Goal: Information Seeking & Learning: Learn about a topic

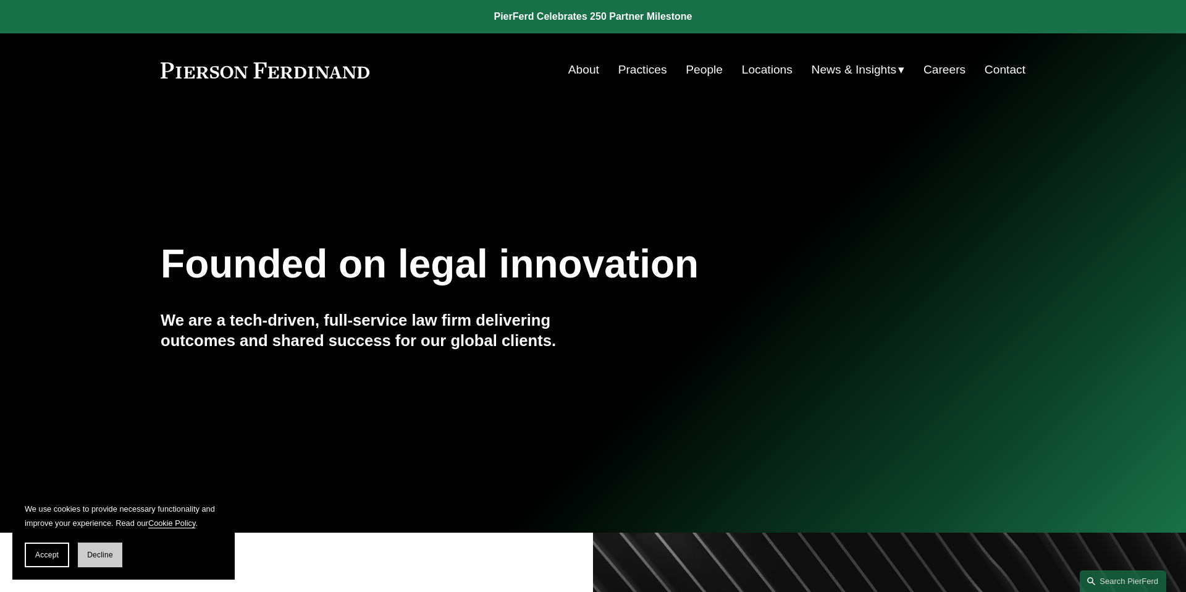
click at [104, 557] on span "Decline" at bounding box center [100, 554] width 26 height 9
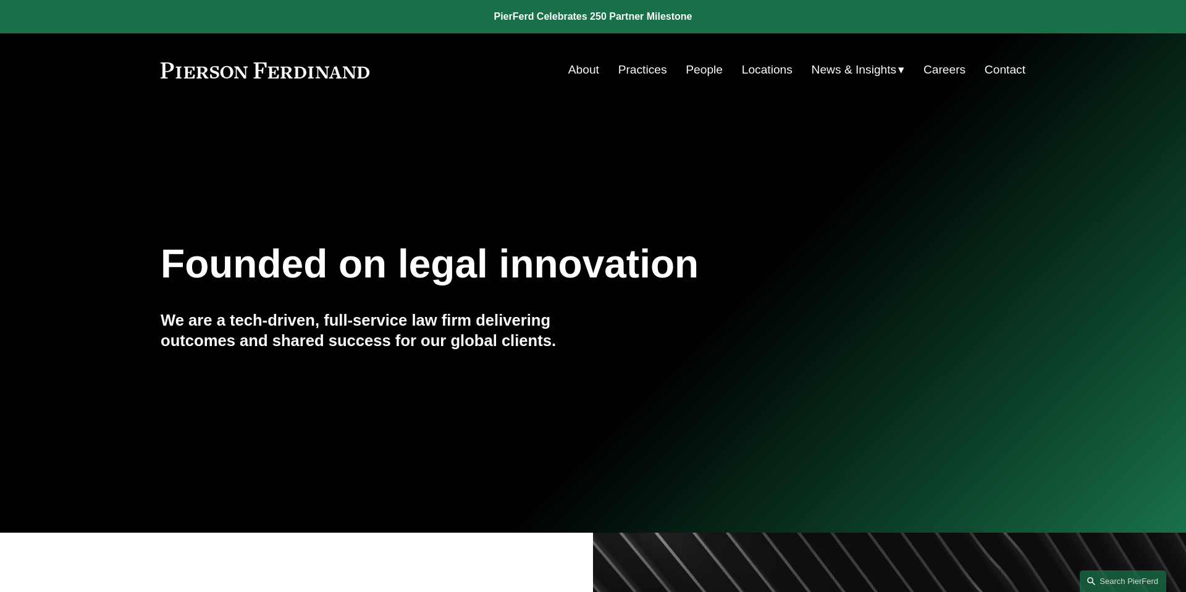
click at [580, 74] on link "About" at bounding box center [583, 69] width 31 height 23
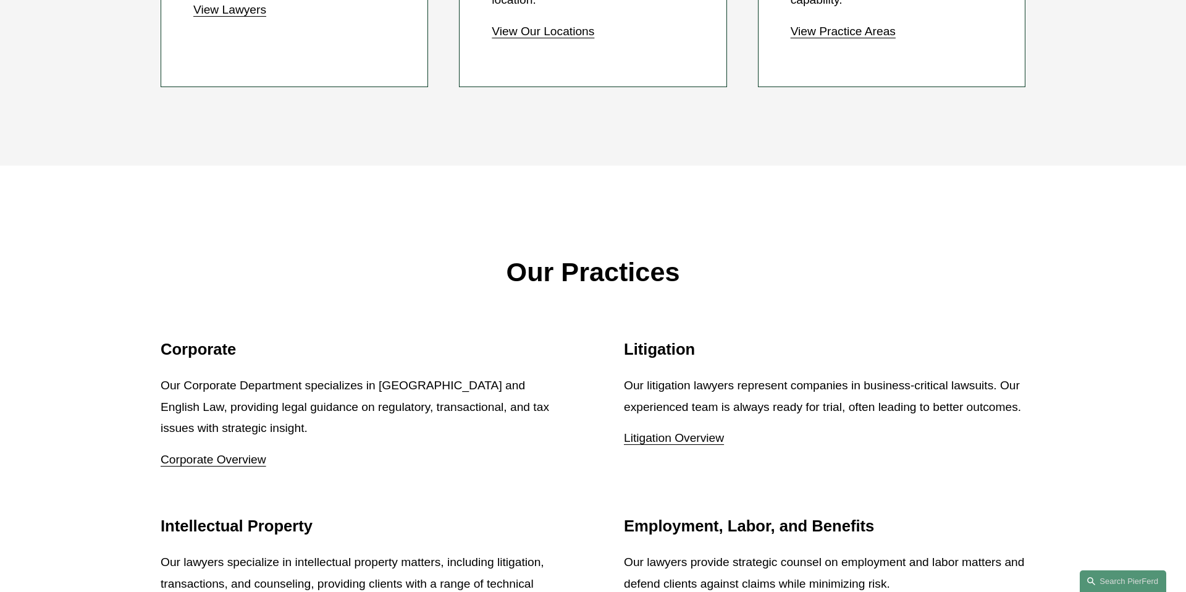
scroll to position [1685, 0]
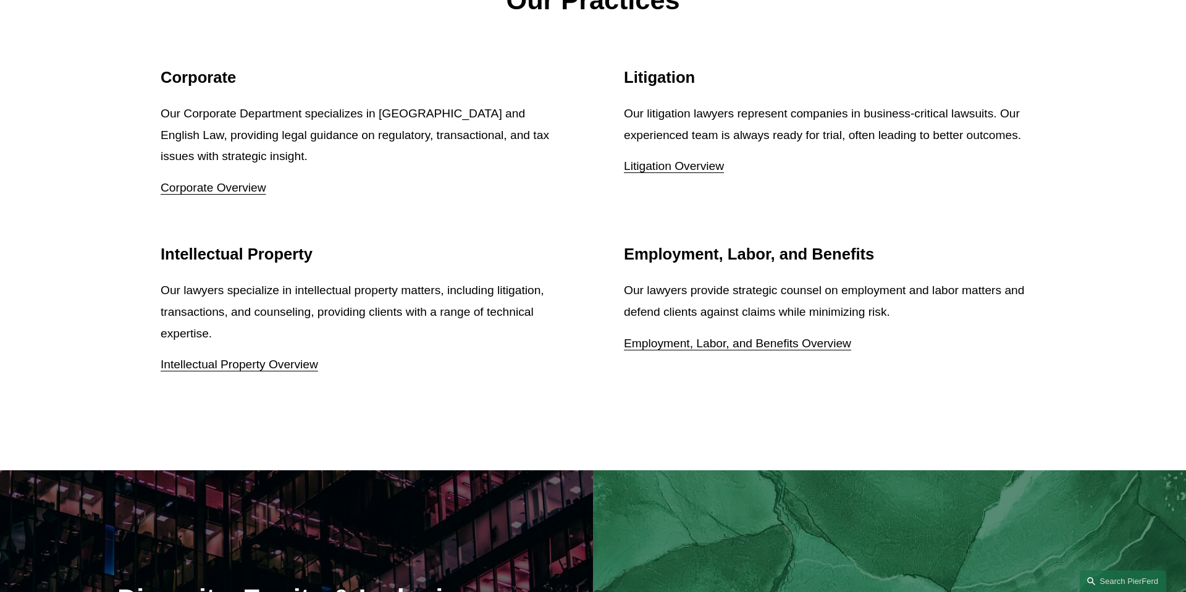
click at [512, 399] on div "Our Practices Corporate Our Corporate Department specializes in US and English …" at bounding box center [593, 182] width 1186 height 576
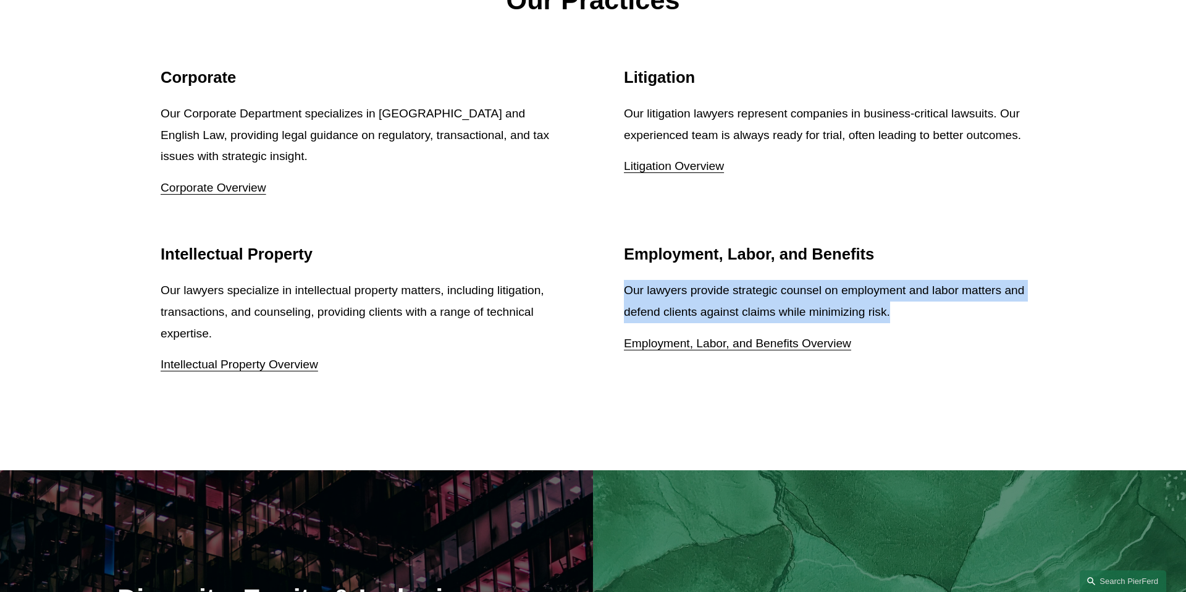
drag, startPoint x: 937, startPoint y: 317, endPoint x: 623, endPoint y: 292, distance: 315.3
click at [624, 292] on p "Our lawyers provide strategic counsel on employment and labor matters and defen…" at bounding box center [824, 301] width 401 height 43
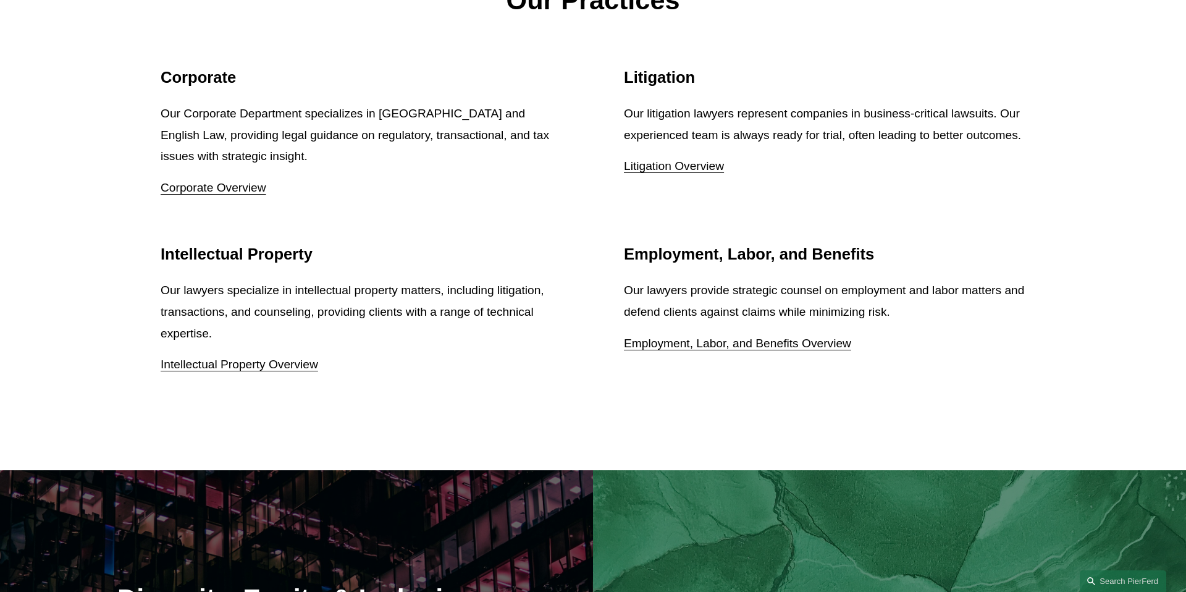
click at [624, 291] on p "Our lawyers provide strategic counsel on employment and labor matters and defen…" at bounding box center [824, 301] width 401 height 43
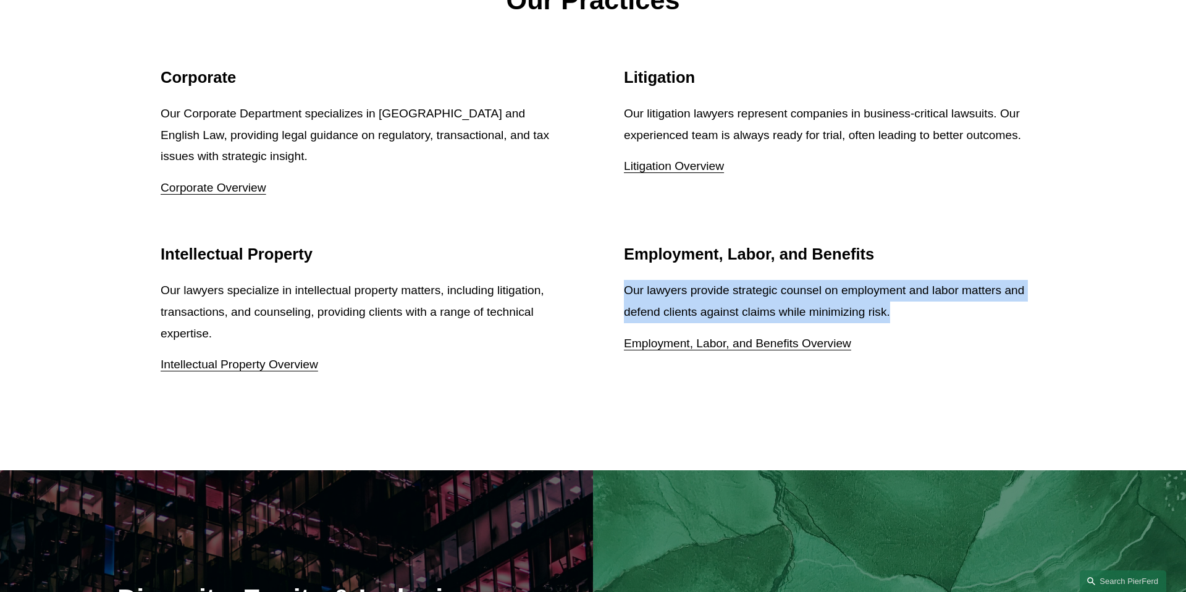
drag, startPoint x: 952, startPoint y: 311, endPoint x: 623, endPoint y: 286, distance: 330.0
click at [624, 286] on p "Our lawyers provide strategic counsel on employment and labor matters and defen…" at bounding box center [824, 301] width 401 height 43
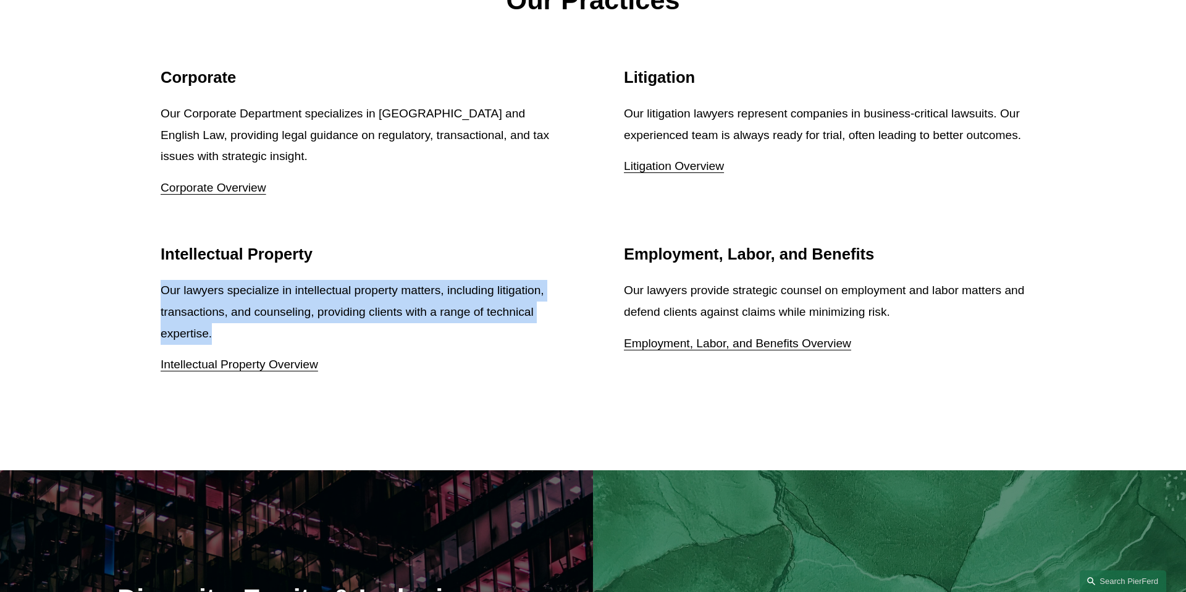
drag, startPoint x: 211, startPoint y: 330, endPoint x: 153, endPoint y: 293, distance: 69.4
click at [153, 293] on ul "Corporate Our Corporate Department specializes in US and English Law, providing…" at bounding box center [592, 222] width 935 height 308
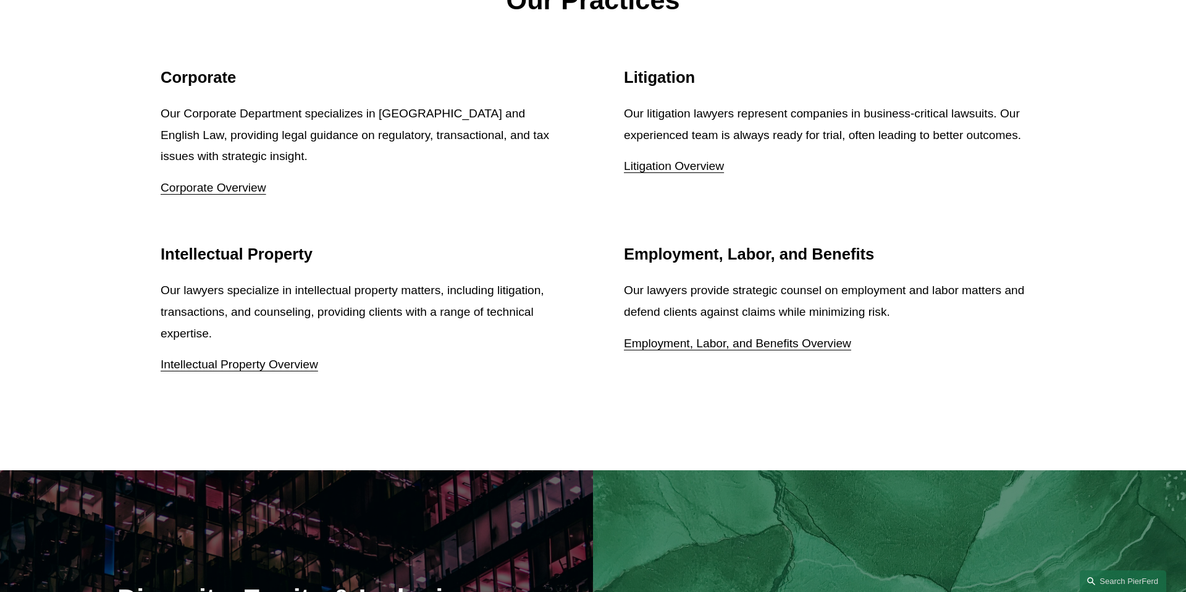
click at [220, 292] on p "Our lawyers specialize in intellectual property matters, including litigation, …" at bounding box center [361, 312] width 401 height 64
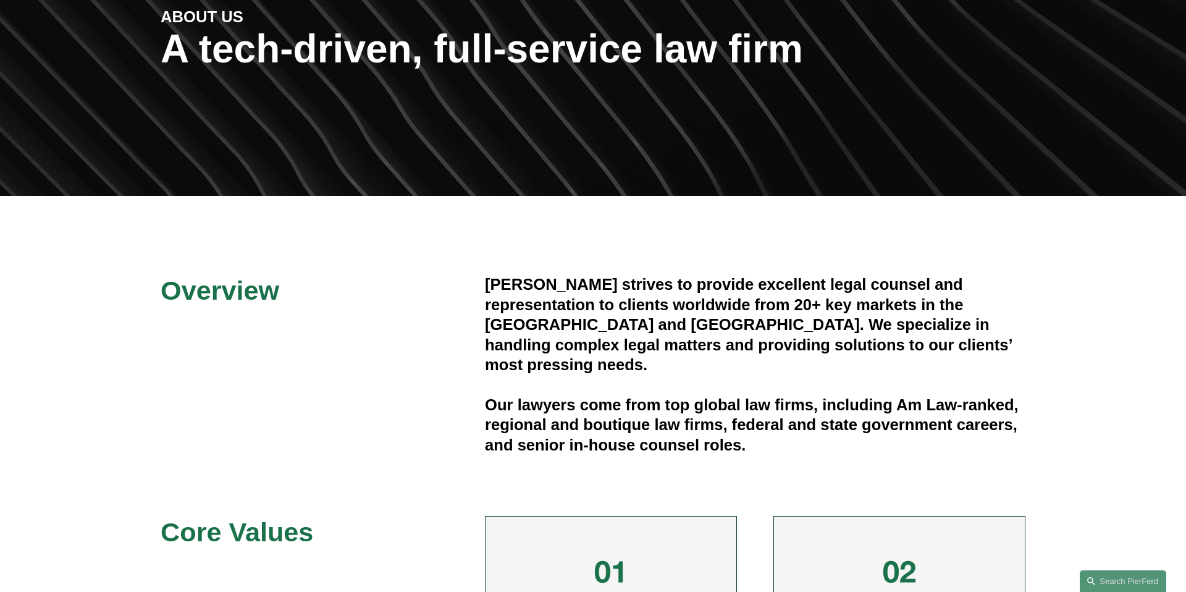
scroll to position [0, 0]
